Goal: Transaction & Acquisition: Subscribe to service/newsletter

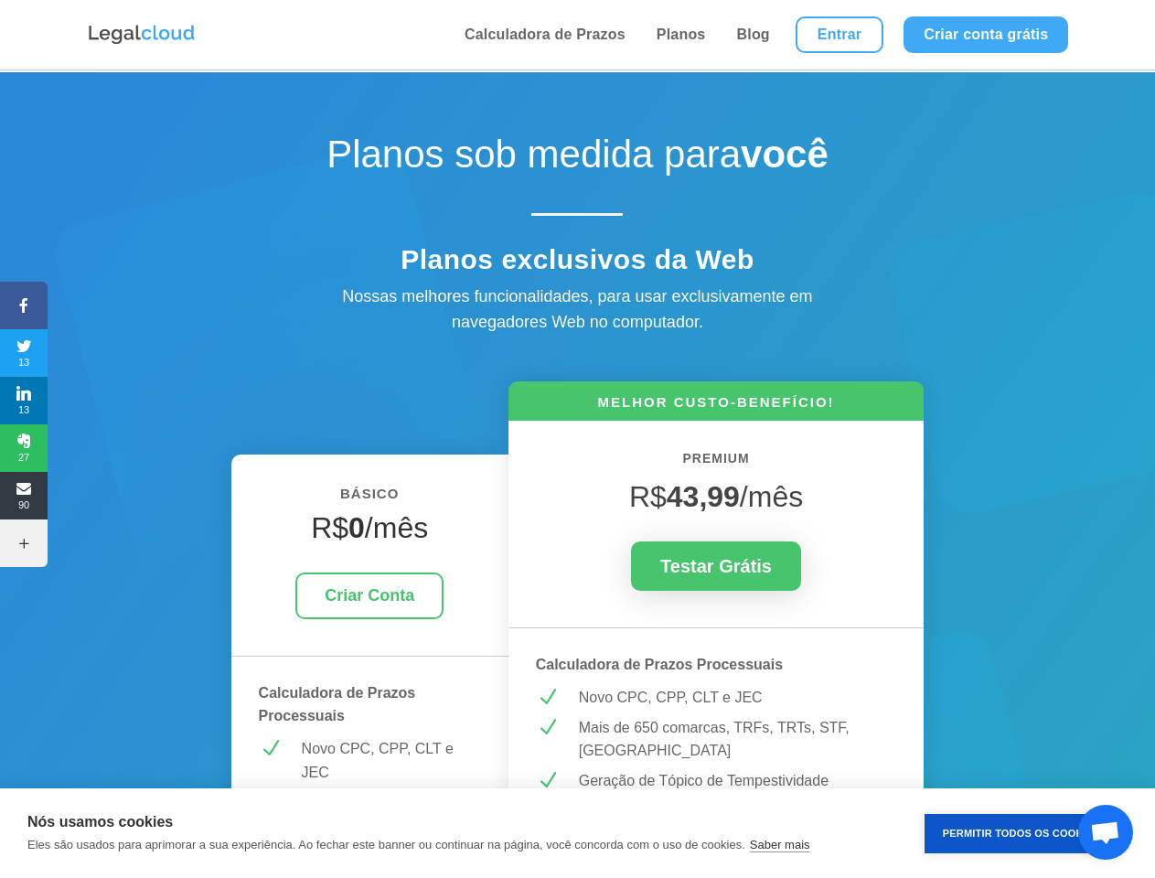
click at [24, 305] on icon at bounding box center [24, 305] width 48 height 15
click at [24, 353] on span "13" at bounding box center [24, 352] width 48 height 29
click at [24, 401] on span "13" at bounding box center [24, 400] width 48 height 29
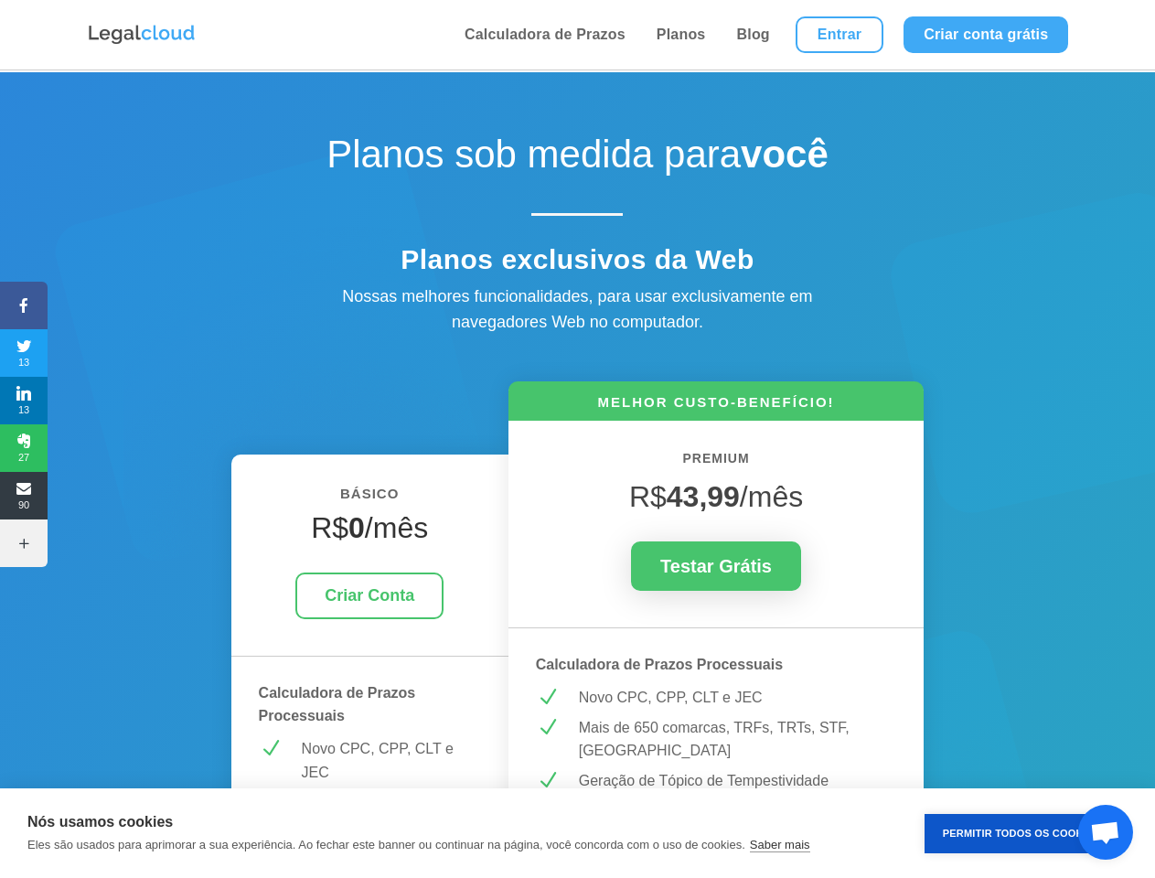
click at [24, 448] on span "27" at bounding box center [24, 447] width 48 height 29
click at [24, 496] on span "90" at bounding box center [24, 495] width 48 height 29
click at [24, 543] on icon at bounding box center [24, 543] width 48 height 15
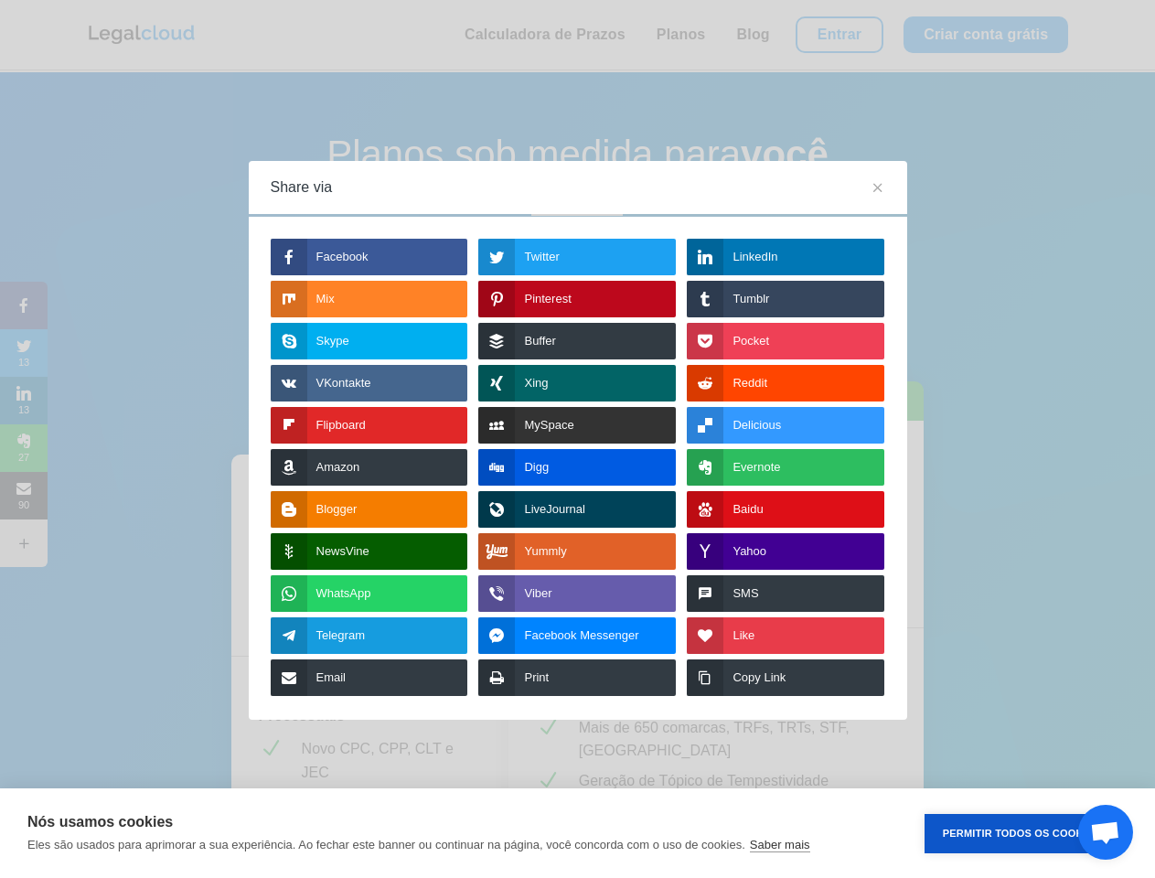
click at [1022, 833] on button "Permitir Todos os Cookies" at bounding box center [1022, 833] width 194 height 39
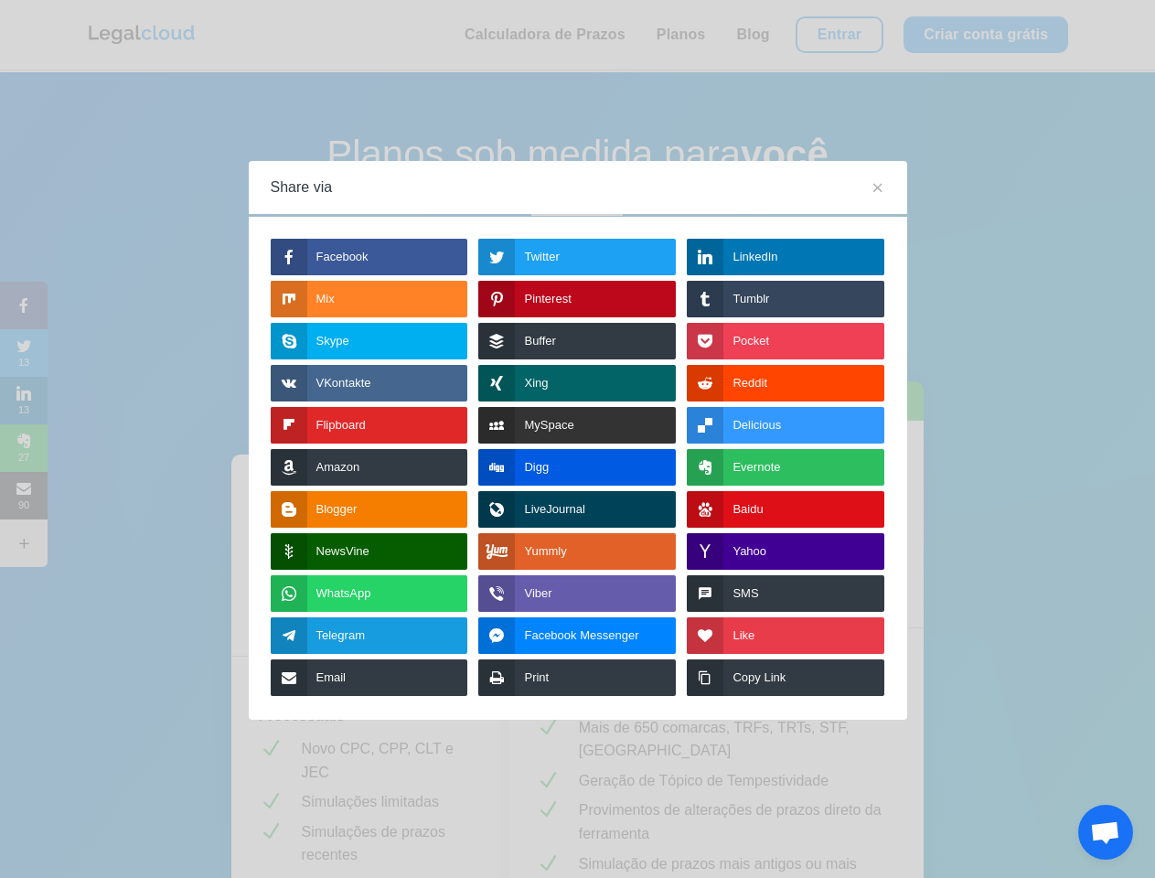
click at [1106, 832] on span "Bate-papo aberto" at bounding box center [1105, 834] width 30 height 26
